Goal: Transaction & Acquisition: Purchase product/service

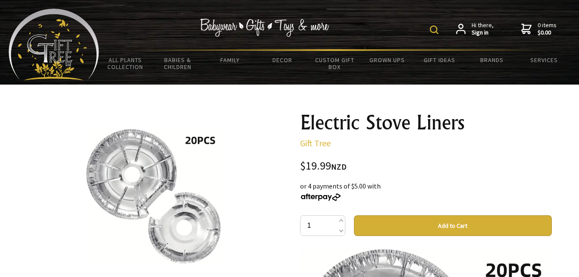
click at [419, 223] on button "Add to Cart" at bounding box center [453, 225] width 198 height 21
click at [434, 31] on img at bounding box center [434, 29] width 9 height 9
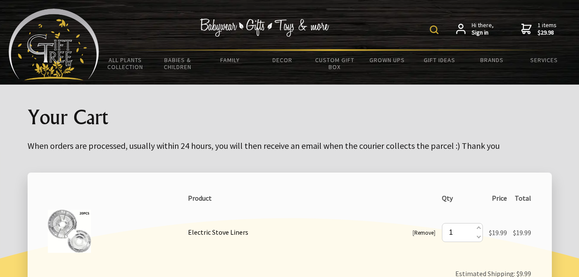
click at [437, 30] on img at bounding box center [434, 29] width 9 height 9
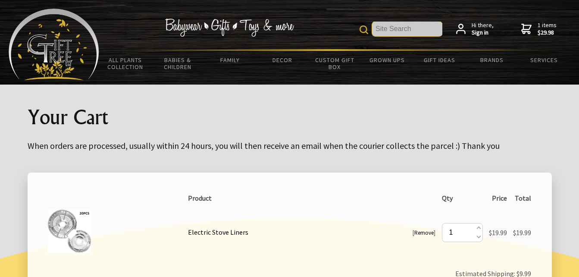
click at [402, 25] on input "text" at bounding box center [407, 29] width 70 height 15
paste input "Electric Burner Liners"
type input "Electric Burner Liners"
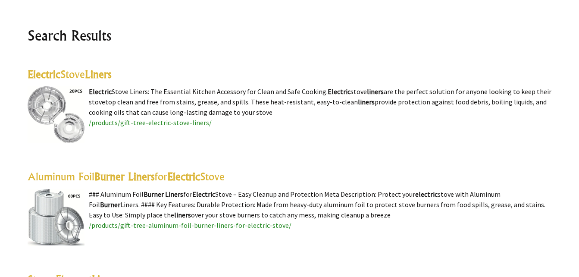
scroll to position [214, 0]
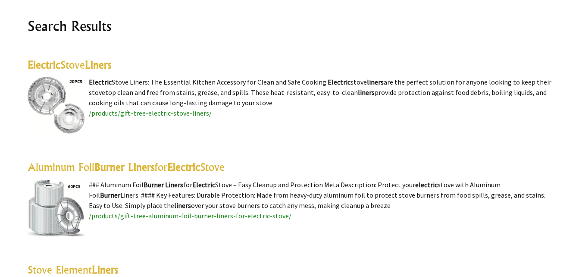
click at [147, 168] on highlight "Burner Liners" at bounding box center [124, 166] width 60 height 13
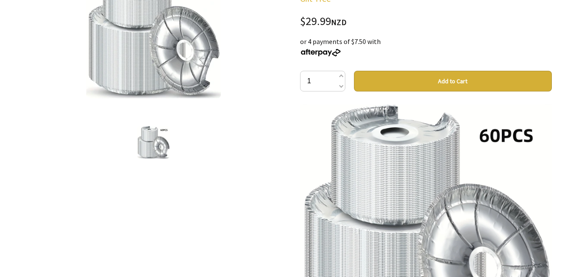
click at [430, 78] on button "Add to Cart" at bounding box center [453, 81] width 198 height 21
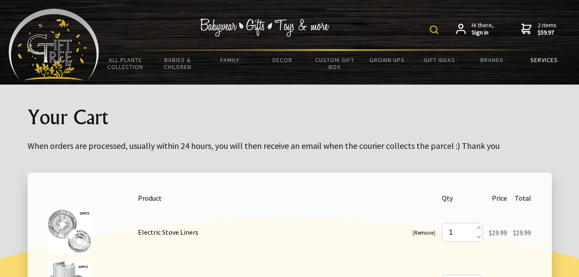
click at [538, 57] on link "Services" at bounding box center [544, 60] width 52 height 18
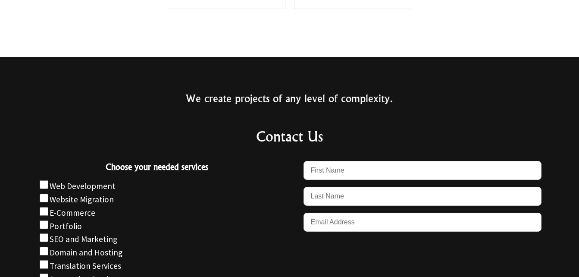
scroll to position [897, 0]
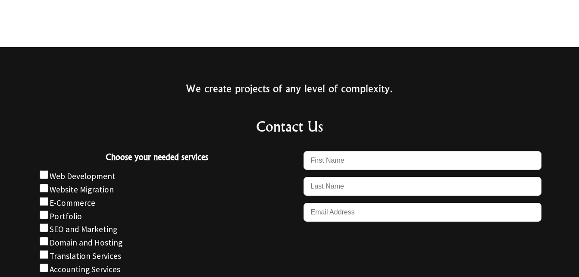
click at [291, 125] on h2 "Contact Us" at bounding box center [289, 126] width 510 height 21
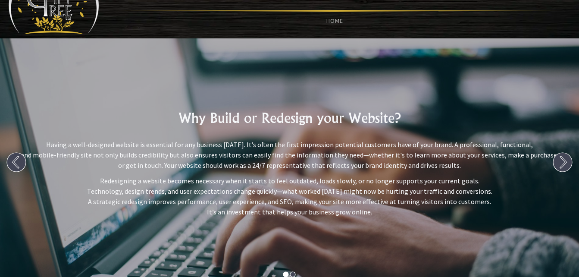
scroll to position [0, 0]
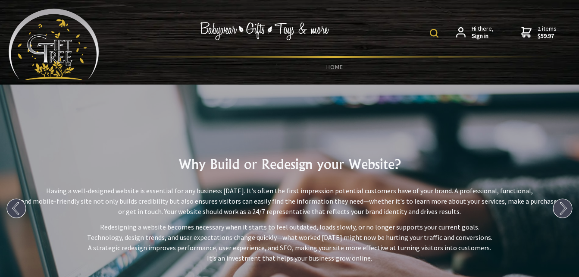
click at [65, 43] on img at bounding box center [54, 45] width 90 height 72
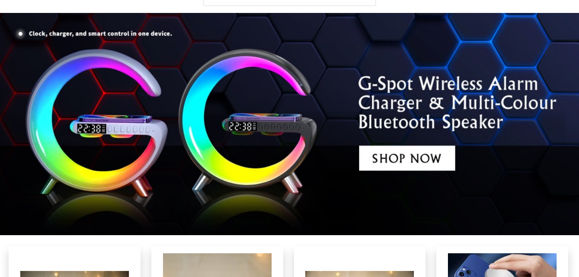
scroll to position [2273, 0]
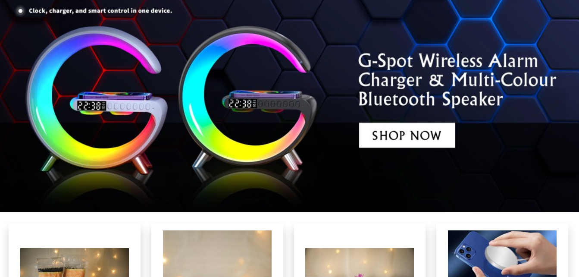
click at [412, 140] on img at bounding box center [289, 101] width 579 height 222
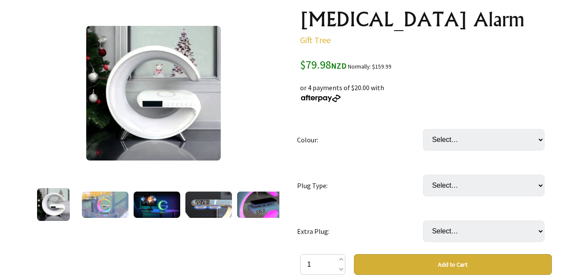
scroll to position [122, 0]
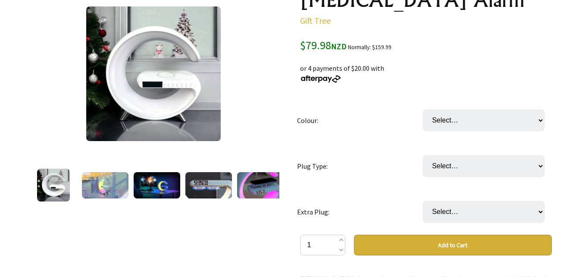
click at [108, 188] on img at bounding box center [105, 185] width 47 height 26
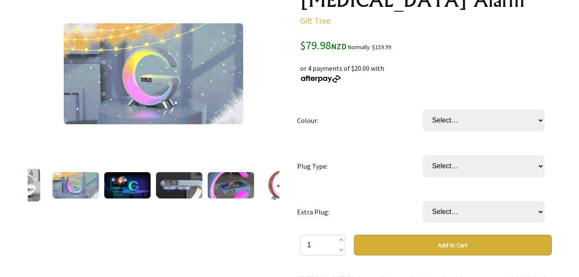
click at [132, 183] on img at bounding box center [127, 185] width 47 height 26
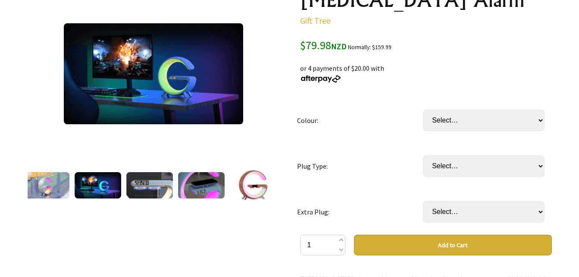
click at [146, 180] on img at bounding box center [149, 185] width 47 height 26
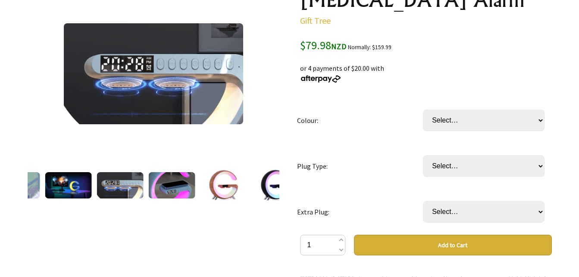
click at [181, 186] on img at bounding box center [171, 185] width 47 height 26
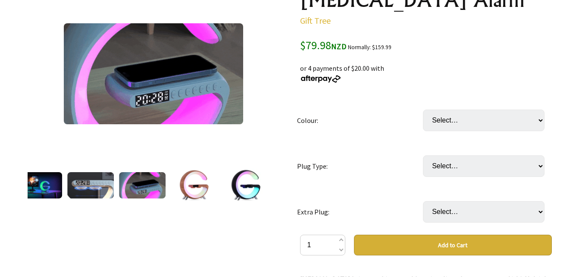
click at [210, 186] on img at bounding box center [193, 184] width 33 height 33
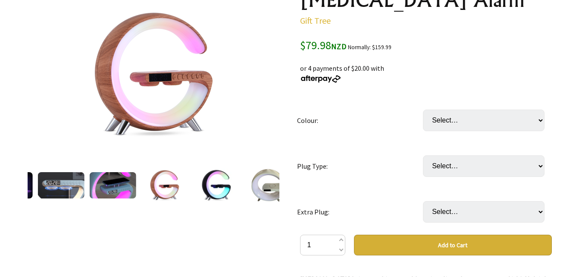
click at [221, 182] on img at bounding box center [215, 184] width 33 height 33
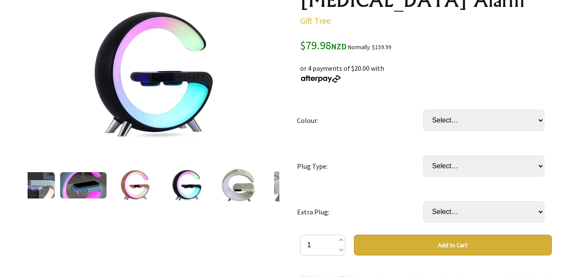
click at [233, 181] on img at bounding box center [238, 184] width 35 height 33
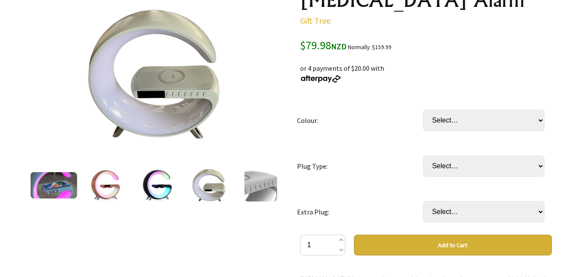
click at [263, 184] on img at bounding box center [260, 184] width 33 height 33
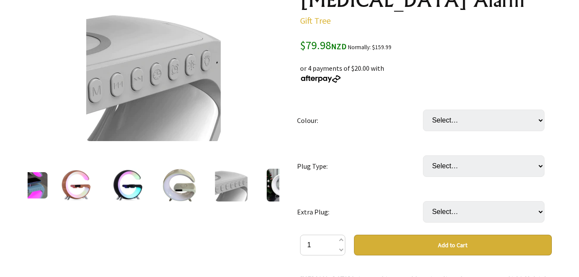
click at [268, 187] on img at bounding box center [282, 184] width 33 height 33
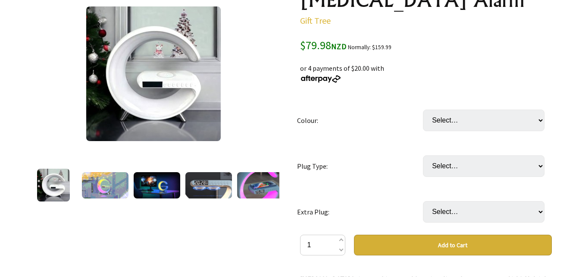
click at [268, 187] on img at bounding box center [260, 185] width 47 height 26
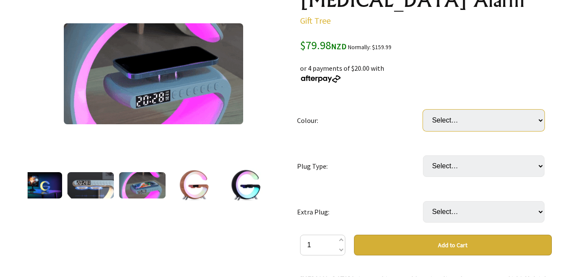
click at [498, 123] on select "Select… Black White Light Grey (Latest Model) (+ $19.99) Wood (New Arrival) (+ …" at bounding box center [483, 120] width 121 height 22
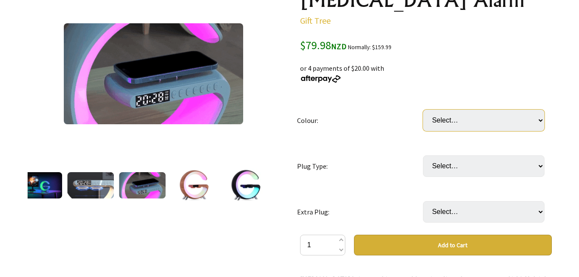
select select "White"
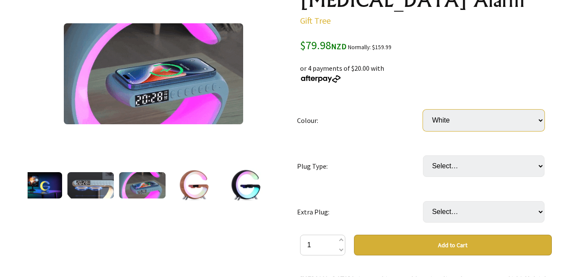
click at [423, 109] on select "Select… Black White Light Grey (Latest Model) (+ $19.99) Wood (New Arrival) (+ …" at bounding box center [483, 120] width 121 height 22
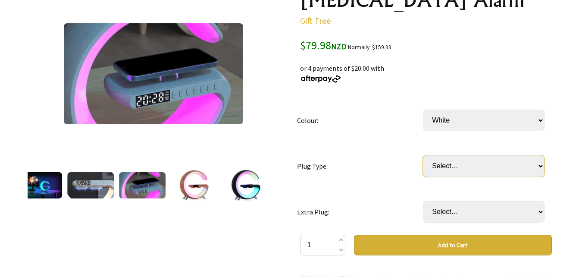
click at [485, 162] on select "Select… AUS or NZ plug US plug EU plug UK plug (Singapore and The United Arab E…" at bounding box center [483, 166] width 121 height 22
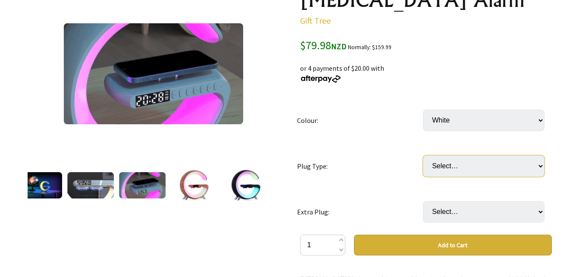
select select "AUS or NZ plug"
click at [423, 155] on select "Select… AUS or NZ plug US plug EU plug UK plug (Singapore and The United Arab E…" at bounding box center [483, 166] width 121 height 22
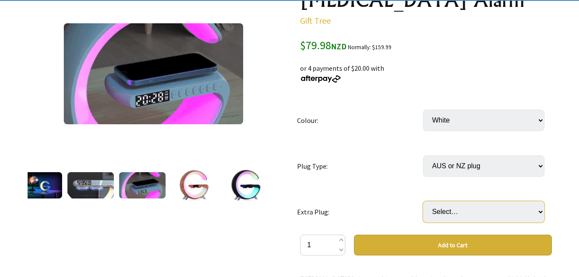
click at [501, 209] on select "Select… No Yes: Extra AUS or NZ plug (+ $19.99) Yes: Extra UK plug (Singapore) …" at bounding box center [483, 212] width 121 height 22
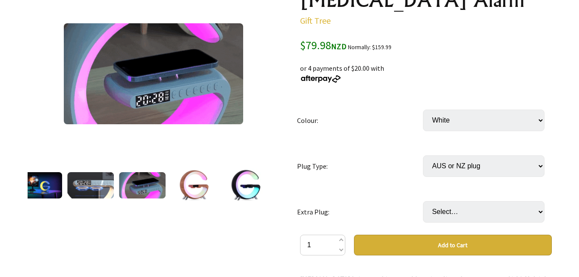
click at [501, 210] on select "Select… No Yes: Extra AUS or NZ plug (+ $19.99) Yes: Extra UK plug (Singapore) …" at bounding box center [483, 212] width 121 height 22
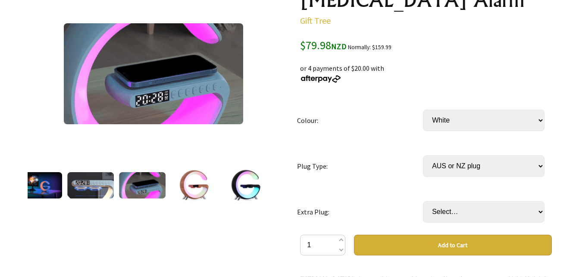
select select "No"
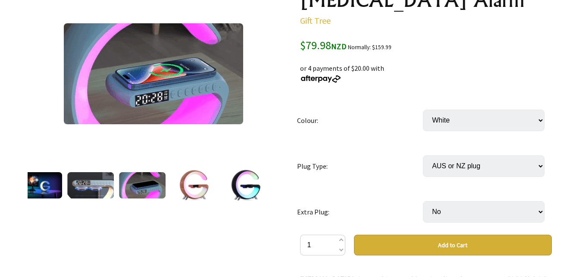
click at [423, 201] on select "Select… No Yes: Extra AUS or NZ plug (+ $19.99) Yes: Extra UK plug (Singapore) …" at bounding box center [483, 212] width 121 height 22
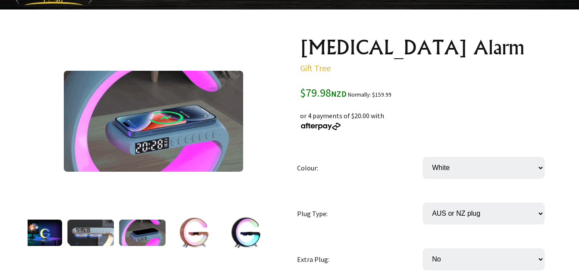
scroll to position [0, 0]
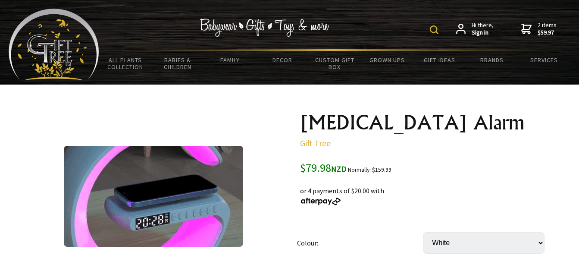
click at [546, 33] on strong "$59.97" at bounding box center [546, 33] width 19 height 8
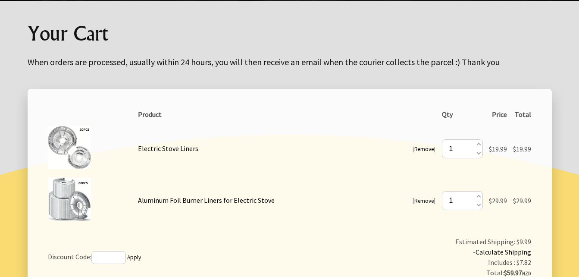
scroll to position [86, 0]
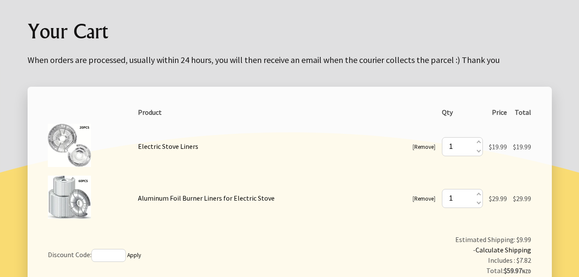
click at [165, 147] on link "Electric Stove Liners" at bounding box center [168, 146] width 60 height 9
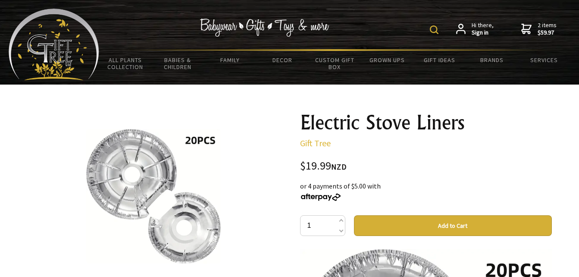
click at [542, 30] on strong "$59.97" at bounding box center [546, 33] width 19 height 8
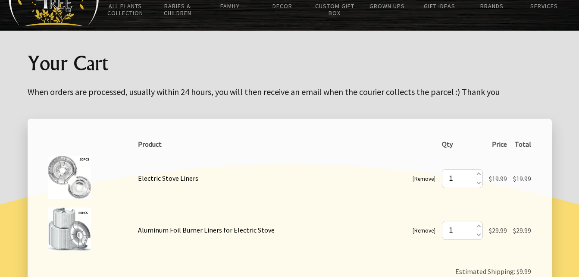
scroll to position [125, 0]
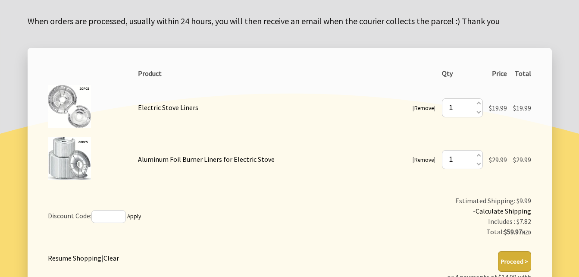
click at [424, 159] on link "Remove" at bounding box center [423, 159] width 19 height 7
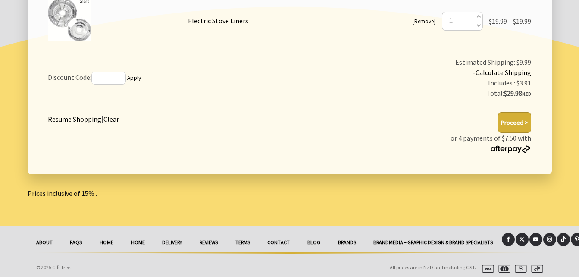
scroll to position [215, 0]
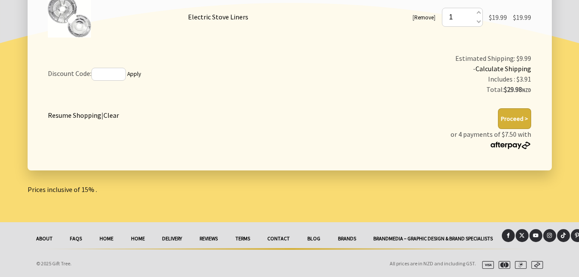
click at [508, 116] on button "Proceed >" at bounding box center [514, 118] width 33 height 21
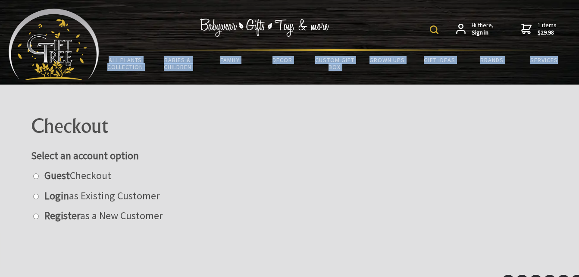
drag, startPoint x: 577, startPoint y: 36, endPoint x: 577, endPoint y: 134, distance: 97.8
click at [577, 134] on body "Hi there, Sign in 1 items $29.98 All Plants Collection Shop by Category 4" and …" at bounding box center [289, 161] width 579 height 322
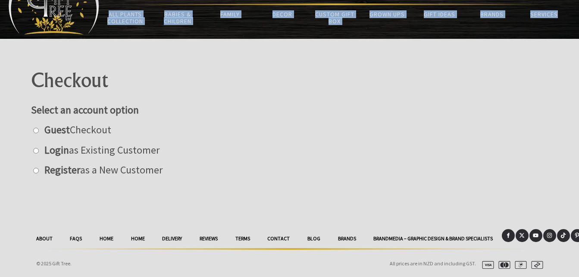
click at [280, 238] on link "Contact" at bounding box center [278, 238] width 40 height 19
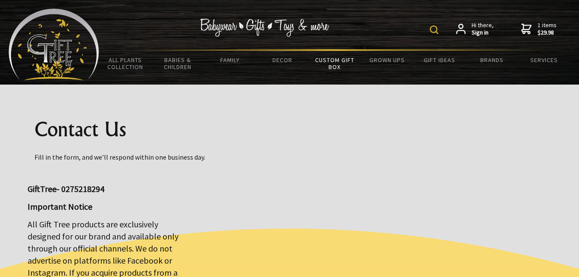
click at [331, 65] on link "Custom Gift Box" at bounding box center [334, 63] width 52 height 25
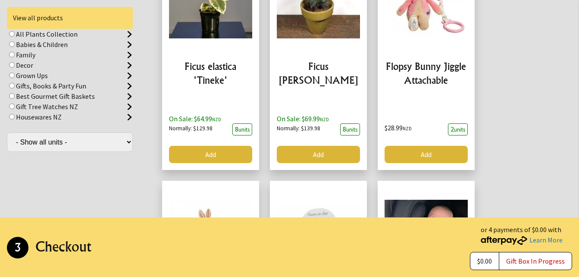
scroll to position [1878, 0]
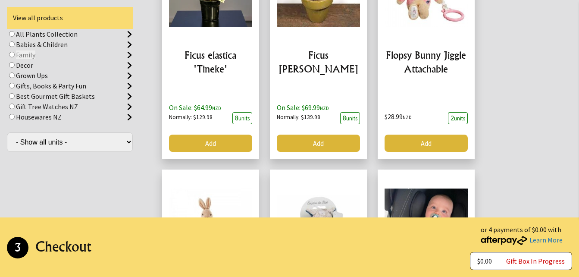
click at [33, 53] on label "Family" at bounding box center [25, 54] width 19 height 9
click at [15, 53] on input "radio" at bounding box center [12, 55] width 6 height 6
radio input "true"
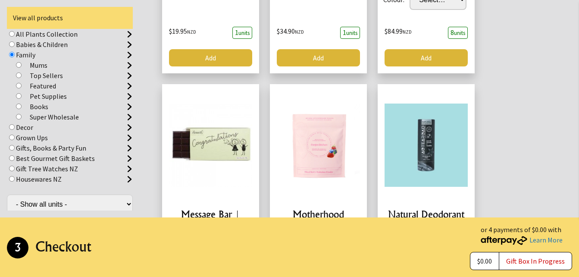
scroll to position [3, 0]
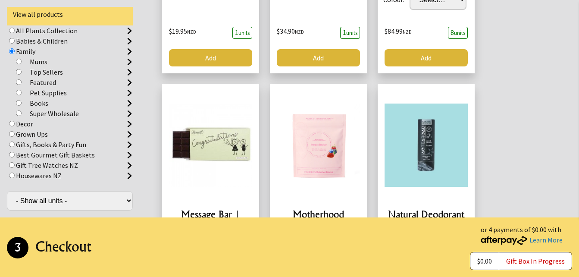
click at [64, 177] on li "Housewares NZ Bonna Alhambra Blue Wave Diamond Dinnerware Lenta Ash Luca Mosaic…" at bounding box center [70, 175] width 126 height 10
click at [46, 177] on label "Housewares NZ" at bounding box center [39, 175] width 46 height 9
click at [15, 177] on input "radio" at bounding box center [12, 175] width 6 height 6
radio input "true"
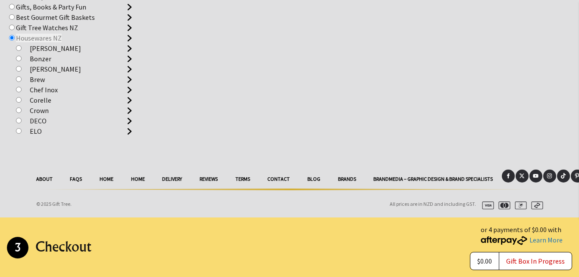
scroll to position [614, 0]
click at [368, 144] on div "2 Add Products To Your Gift Box Browse through categories and products and add …" at bounding box center [289, 8] width 579 height 308
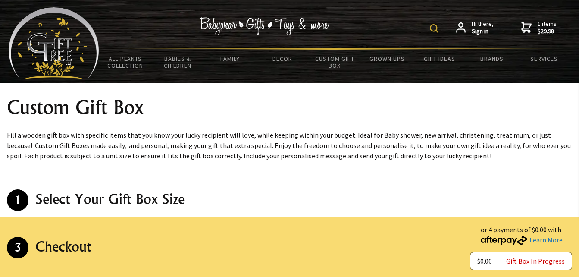
scroll to position [0, 0]
